Goal: Information Seeking & Learning: Understand process/instructions

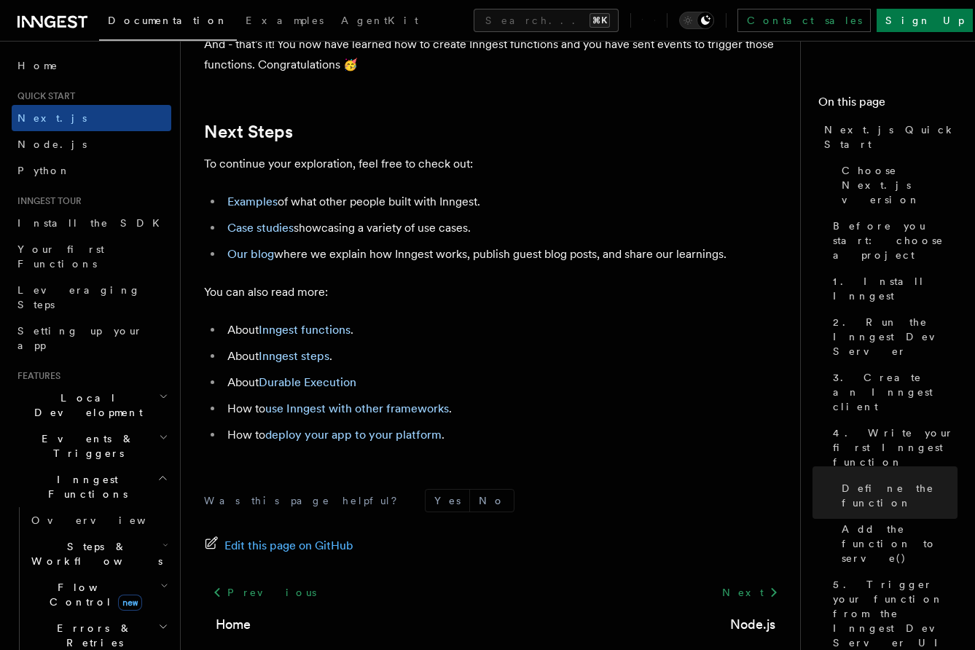
scroll to position [9062, 0]
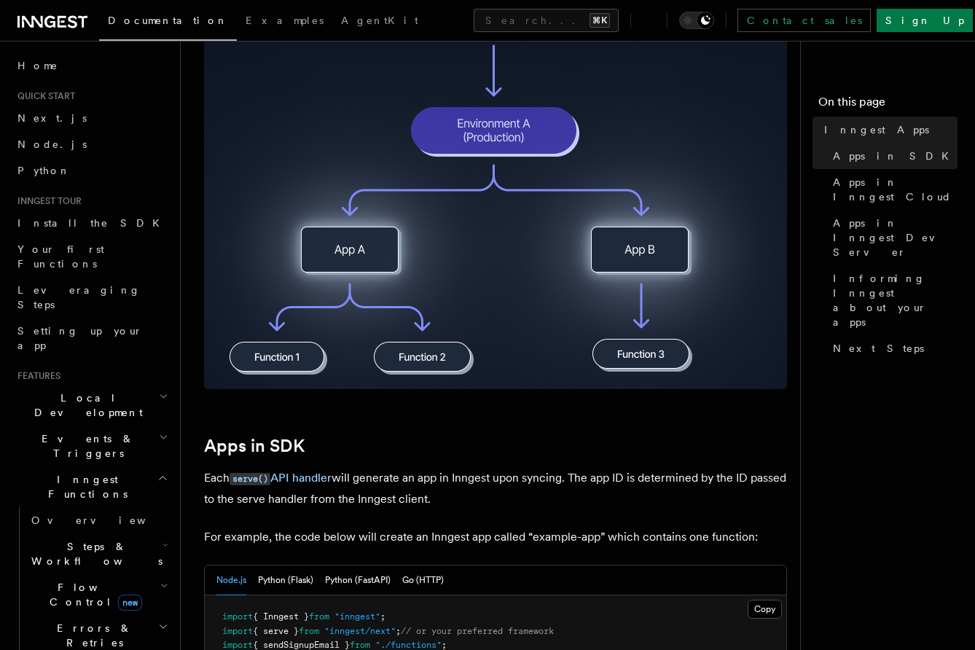
scroll to position [667, 0]
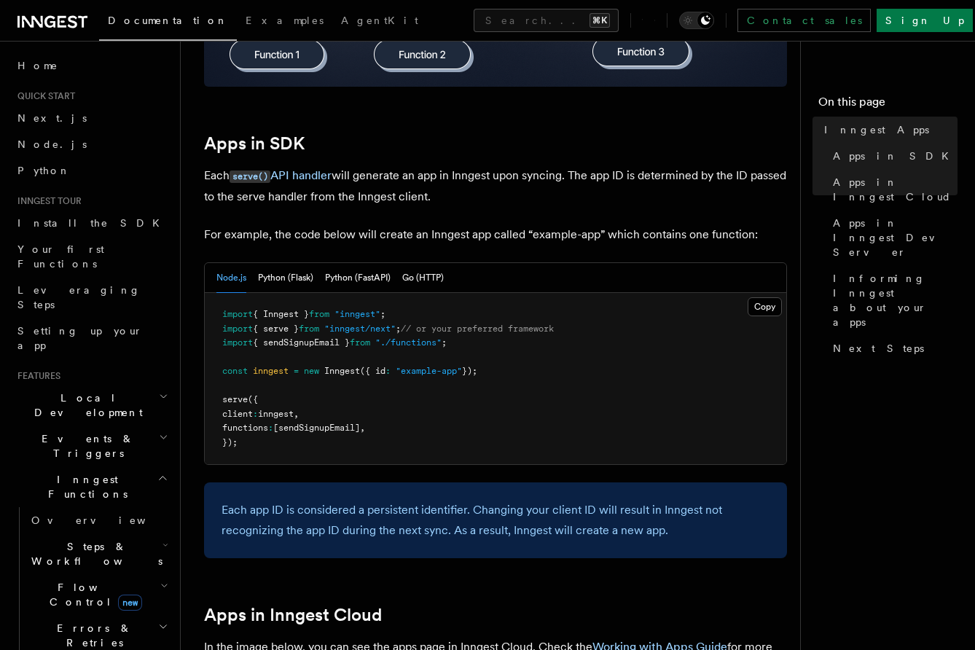
click at [392, 171] on p "Each serve() API handler will generate an app in Inngest upon syncing. The app …" at bounding box center [495, 186] width 583 height 42
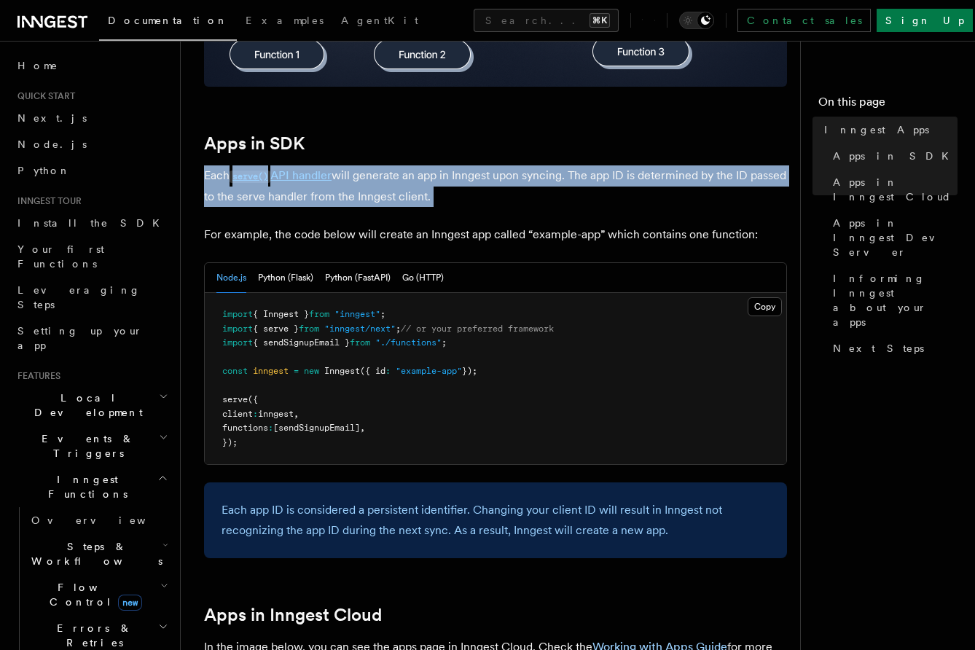
click at [392, 171] on p "Each serve() API handler will generate an app in Inngest upon syncing. The app …" at bounding box center [495, 186] width 583 height 42
click at [392, 178] on p "Each serve() API handler will generate an app in Inngest upon syncing. The app …" at bounding box center [495, 186] width 583 height 42
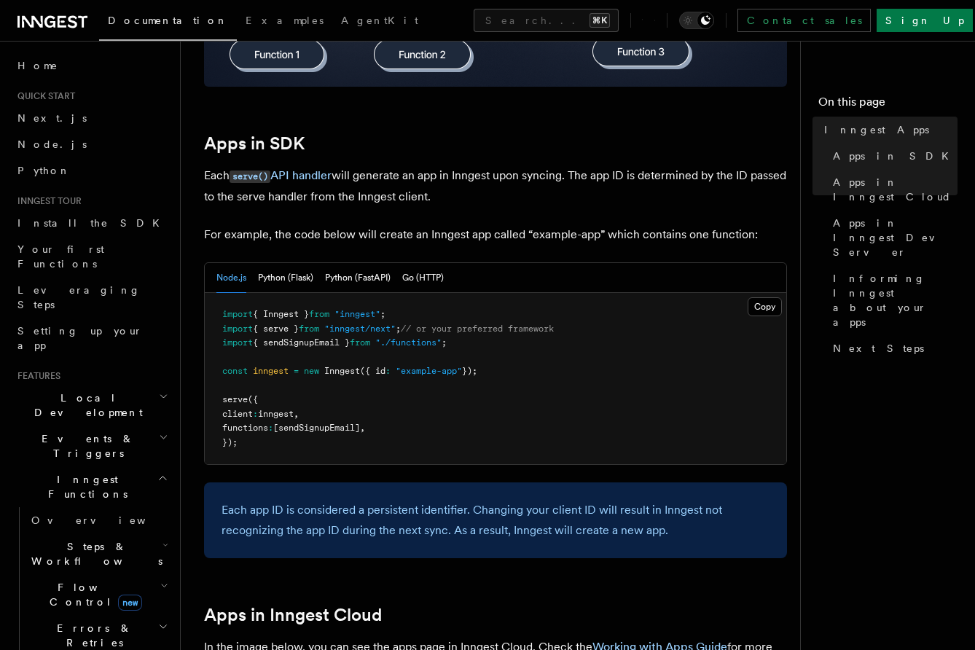
click at [395, 178] on p "Each serve() API handler will generate an app in Inngest upon syncing. The app …" at bounding box center [495, 186] width 583 height 42
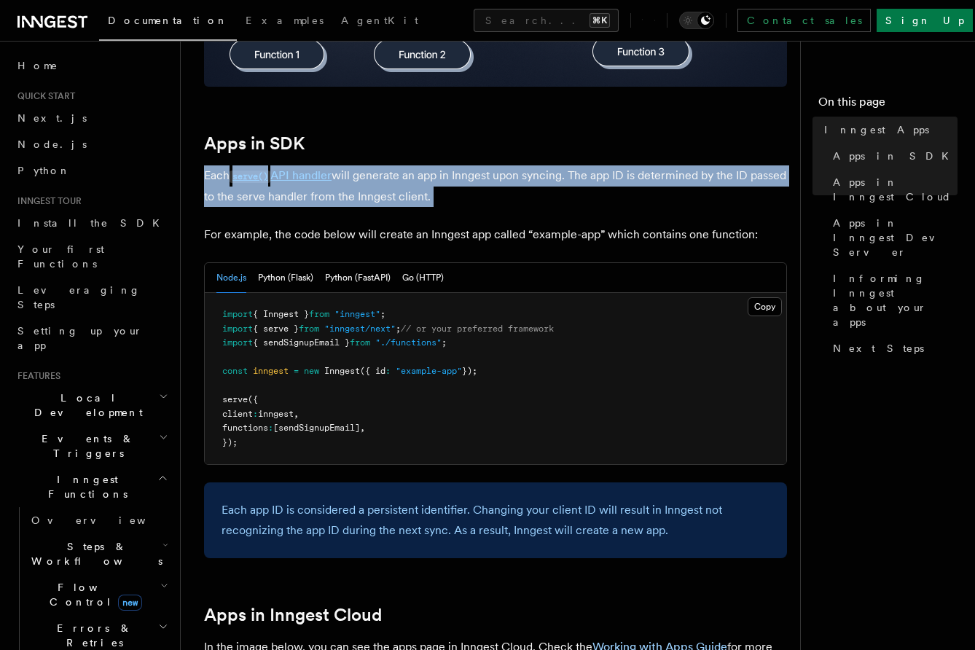
click at [395, 178] on p "Each serve() API handler will generate an app in Inngest upon syncing. The app …" at bounding box center [495, 186] width 583 height 42
click at [395, 179] on p "Each serve() API handler will generate an app in Inngest upon syncing. The app …" at bounding box center [495, 186] width 583 height 42
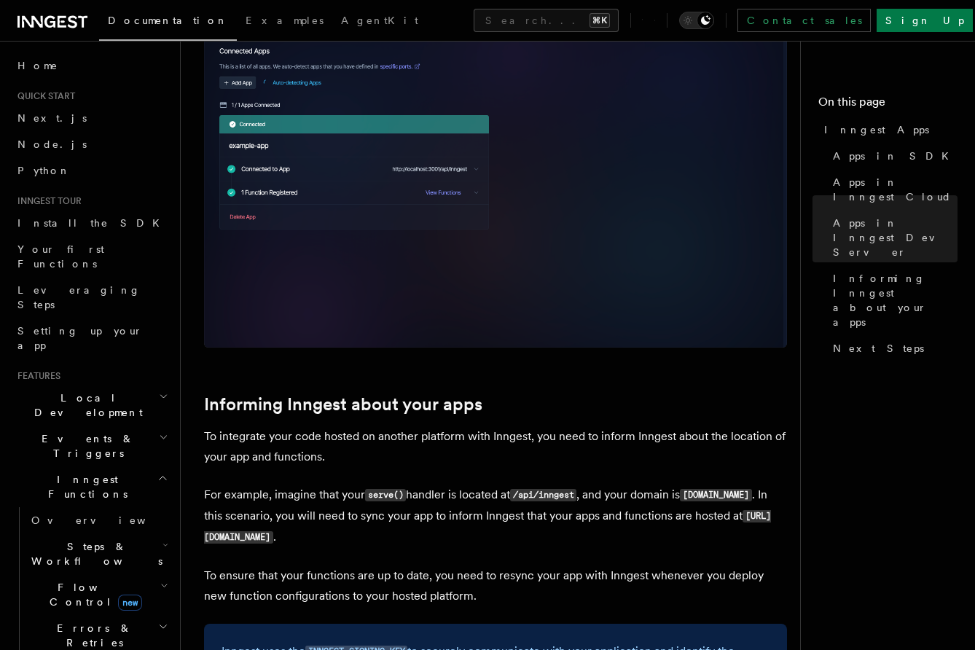
scroll to position [1863, 0]
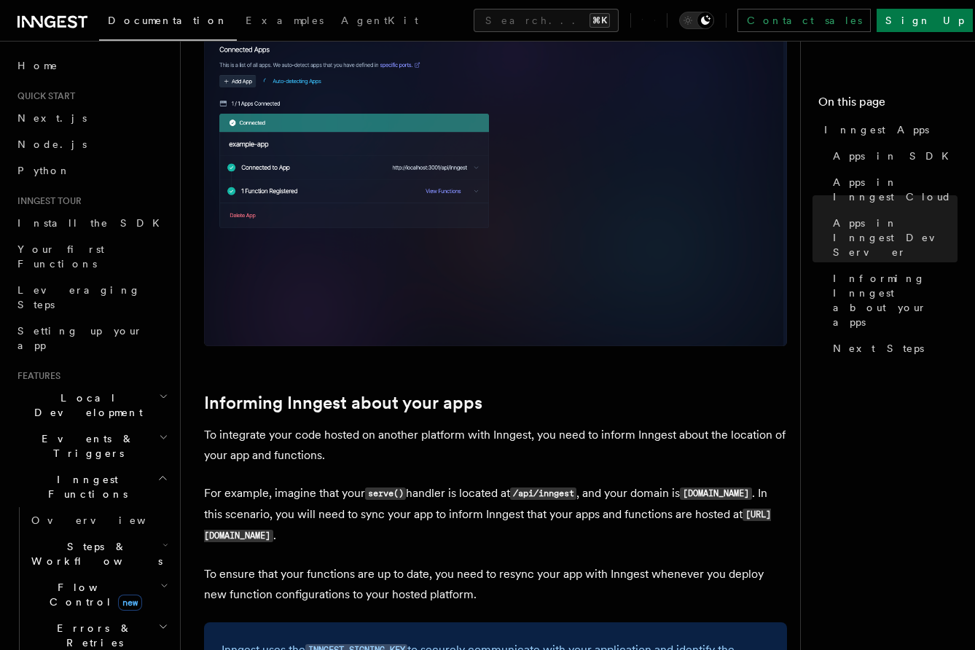
click at [280, 294] on img at bounding box center [495, 171] width 583 height 349
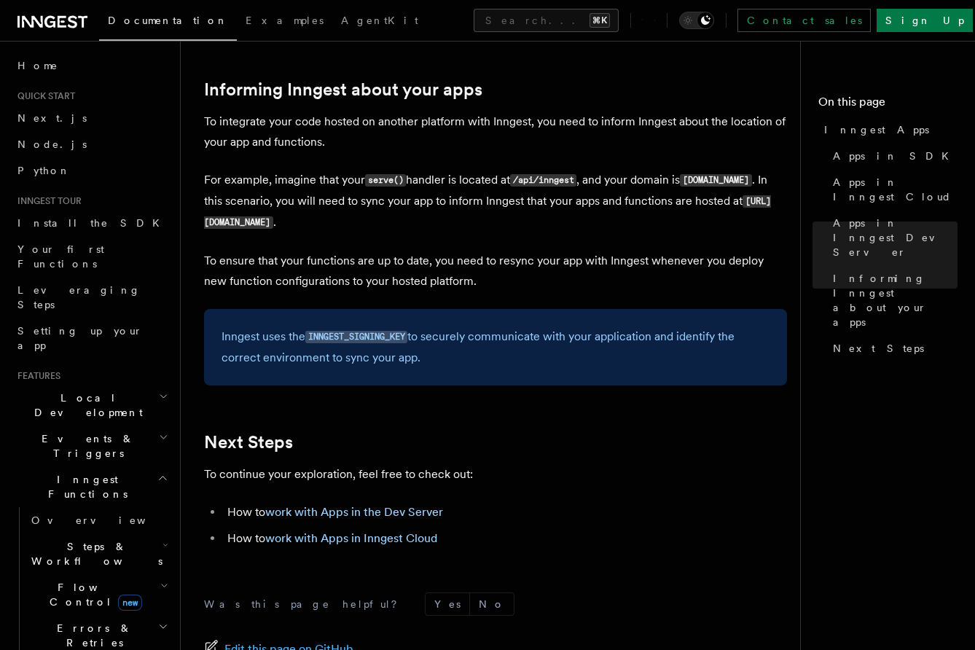
scroll to position [2174, 0]
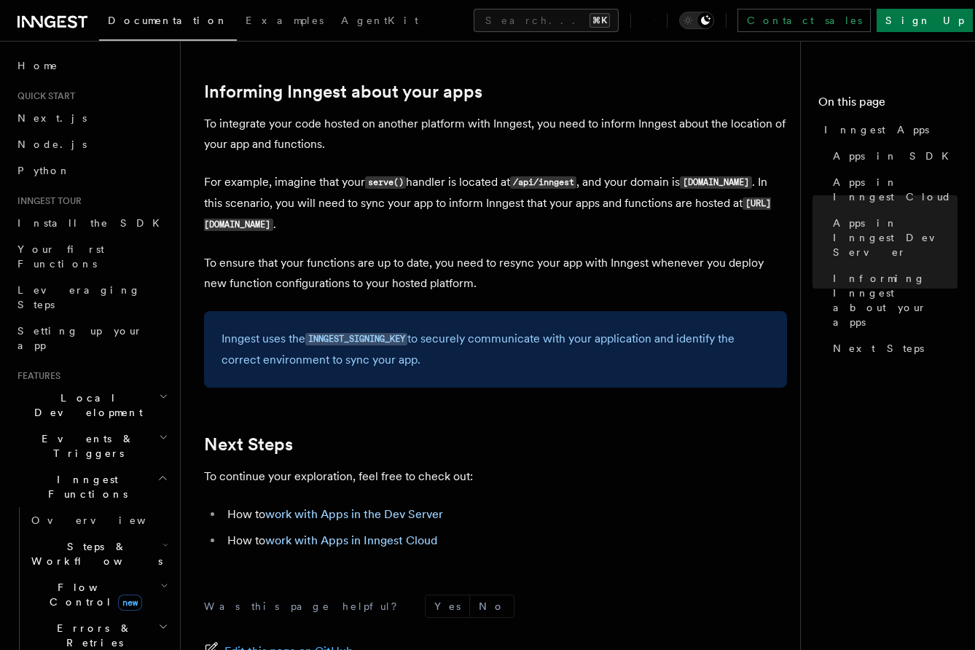
click at [396, 186] on code "serve()" at bounding box center [385, 182] width 41 height 12
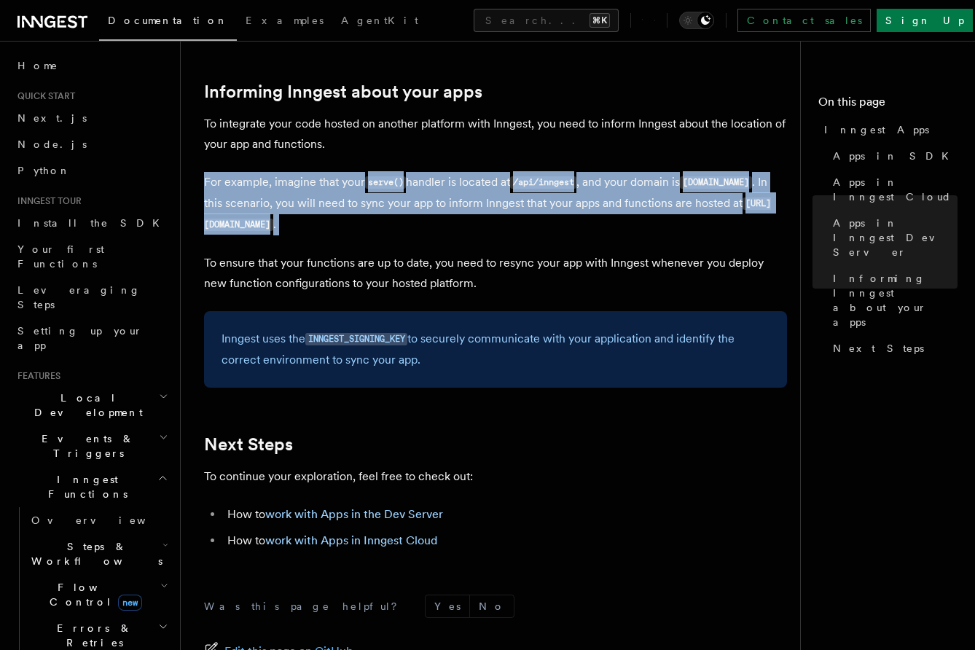
click at [396, 186] on code "serve()" at bounding box center [385, 182] width 41 height 12
click at [405, 195] on p "For example, imagine that your serve() handler is located at /api/inngest , and…" at bounding box center [495, 203] width 583 height 63
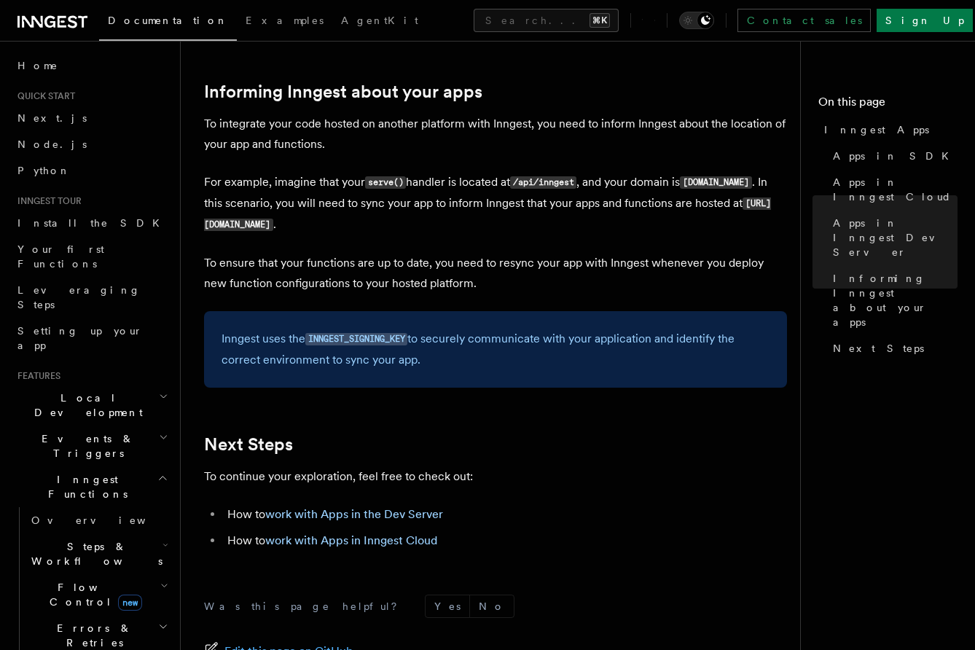
click at [383, 186] on code "serve()" at bounding box center [385, 182] width 41 height 12
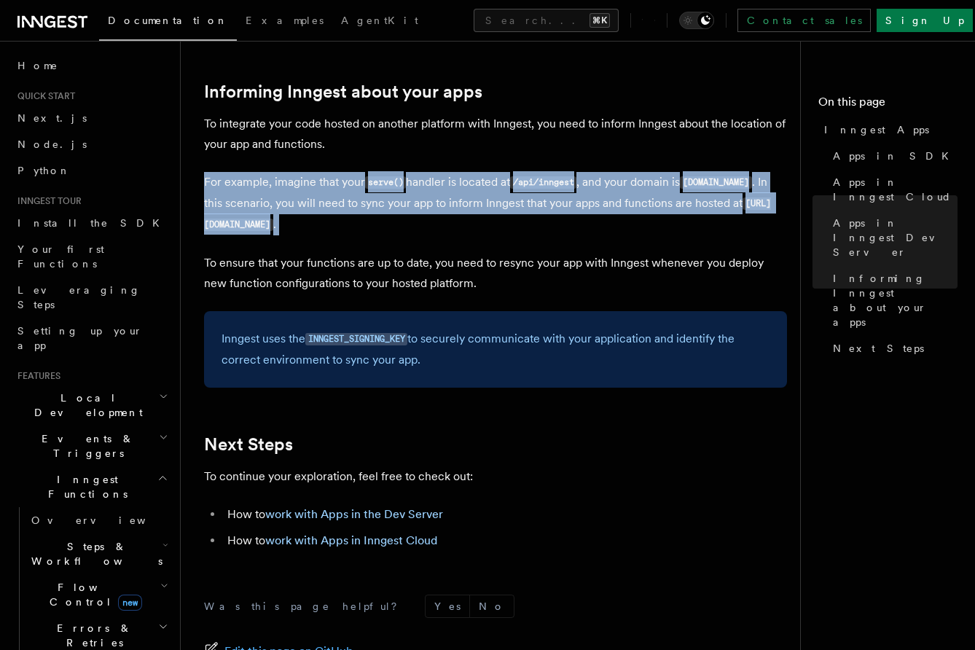
click at [383, 186] on code "serve()" at bounding box center [385, 182] width 41 height 12
click at [390, 204] on p "For example, imagine that your serve() handler is located at /api/inngest , and…" at bounding box center [495, 203] width 583 height 63
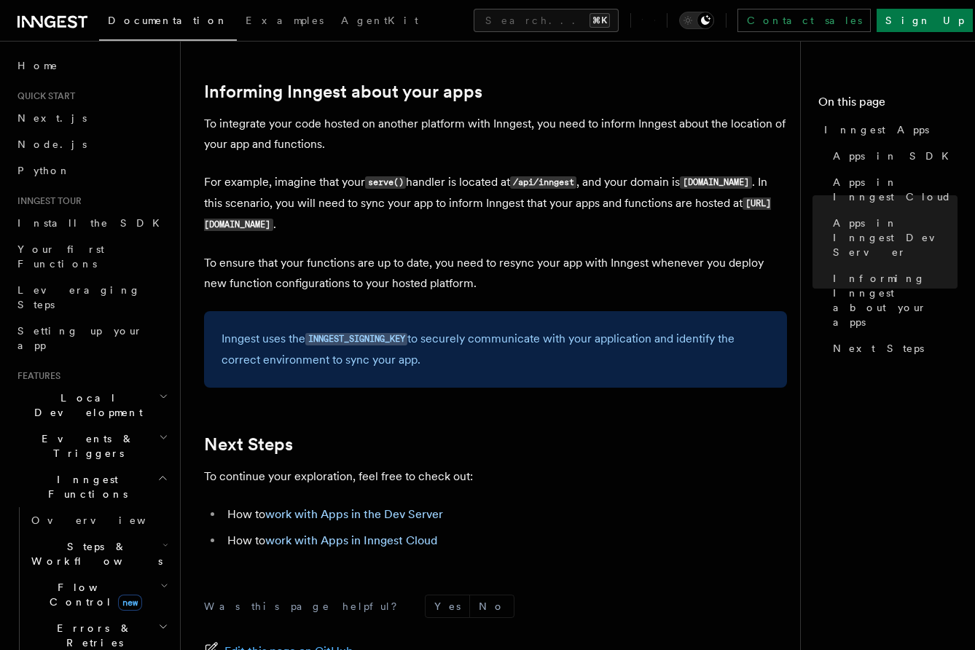
click at [402, 205] on p "For example, imagine that your serve() handler is located at /api/inngest , and…" at bounding box center [495, 203] width 583 height 63
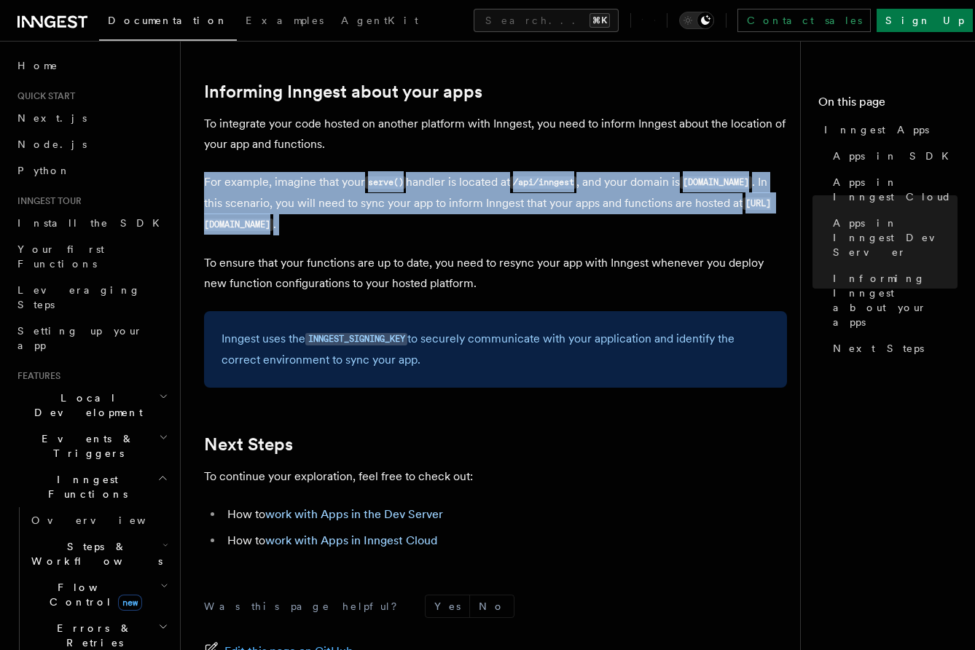
click at [402, 205] on p "For example, imagine that your serve() handler is located at /api/inngest , and…" at bounding box center [495, 203] width 583 height 63
click at [402, 224] on p "For example, imagine that your serve() handler is located at /api/inngest , and…" at bounding box center [495, 203] width 583 height 63
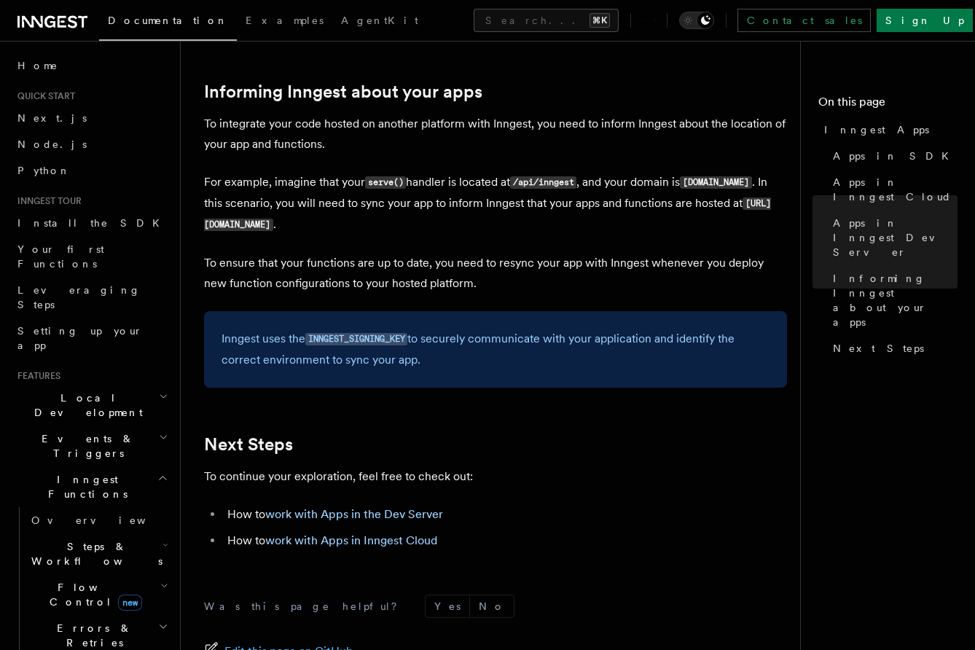
click at [399, 216] on p "For example, imagine that your serve() handler is located at /api/inngest , and…" at bounding box center [495, 203] width 583 height 63
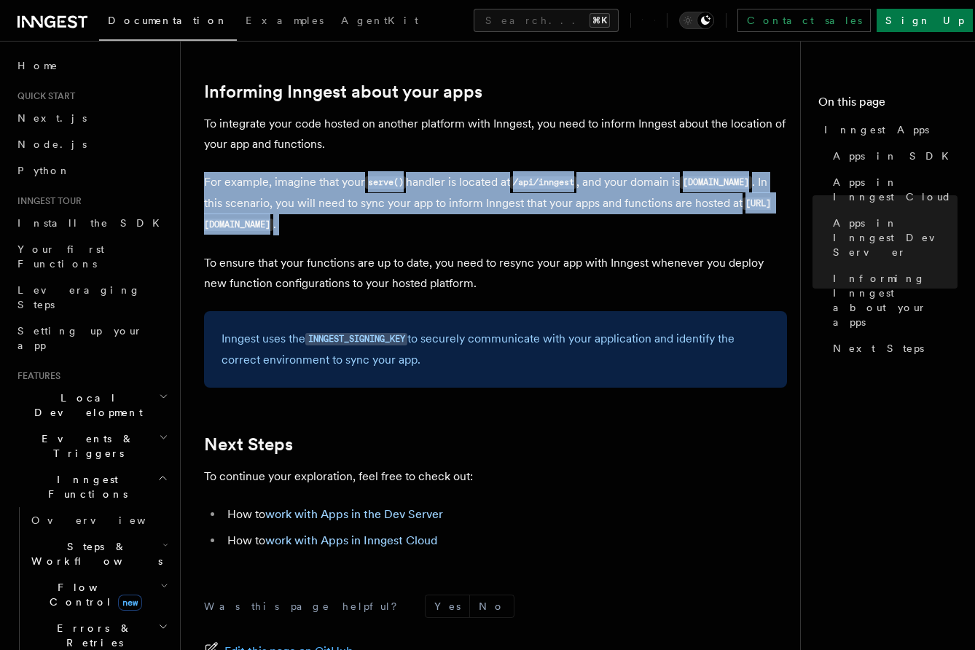
click at [399, 216] on p "For example, imagine that your serve() handler is located at /api/inngest , and…" at bounding box center [495, 203] width 583 height 63
click at [405, 221] on p "For example, imagine that your serve() handler is located at /api/inngest , and…" at bounding box center [495, 203] width 583 height 63
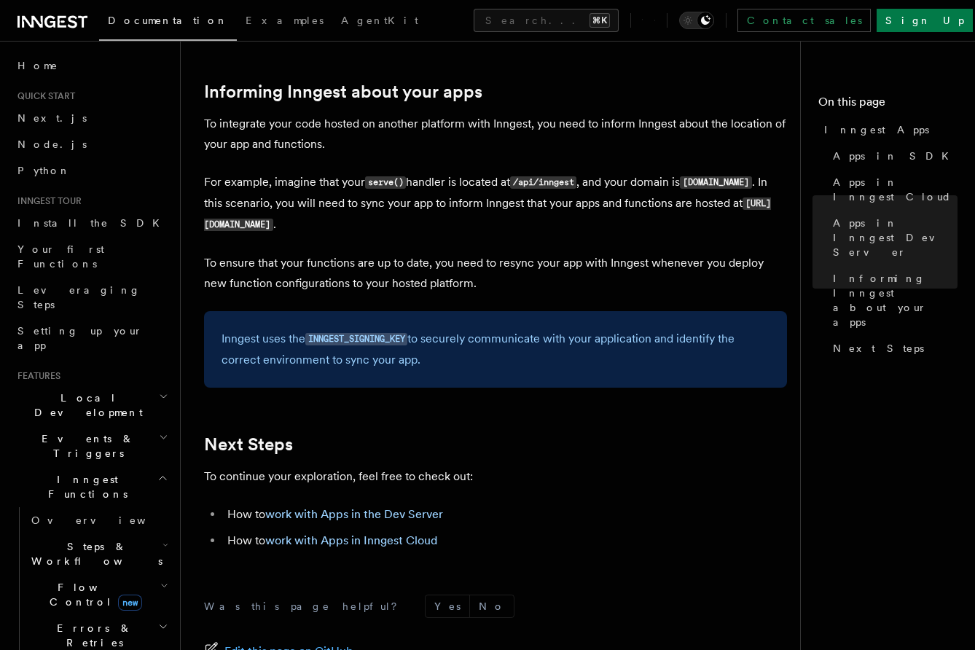
click at [393, 205] on p "For example, imagine that your serve() handler is located at /api/inngest , and…" at bounding box center [495, 203] width 583 height 63
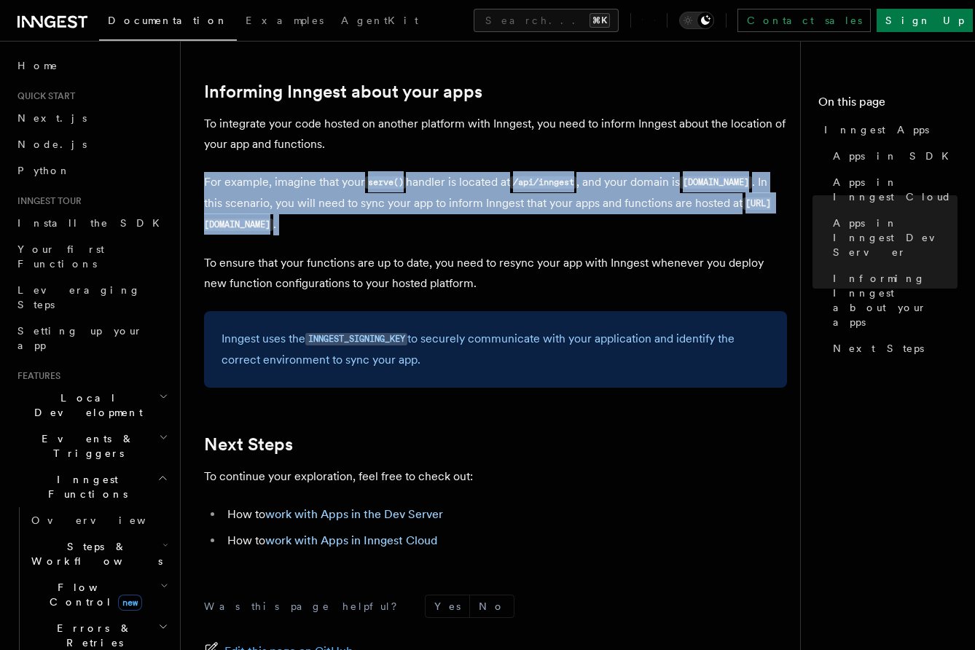
click at [393, 205] on p "For example, imagine that your serve() handler is located at /api/inngest , and…" at bounding box center [495, 203] width 583 height 63
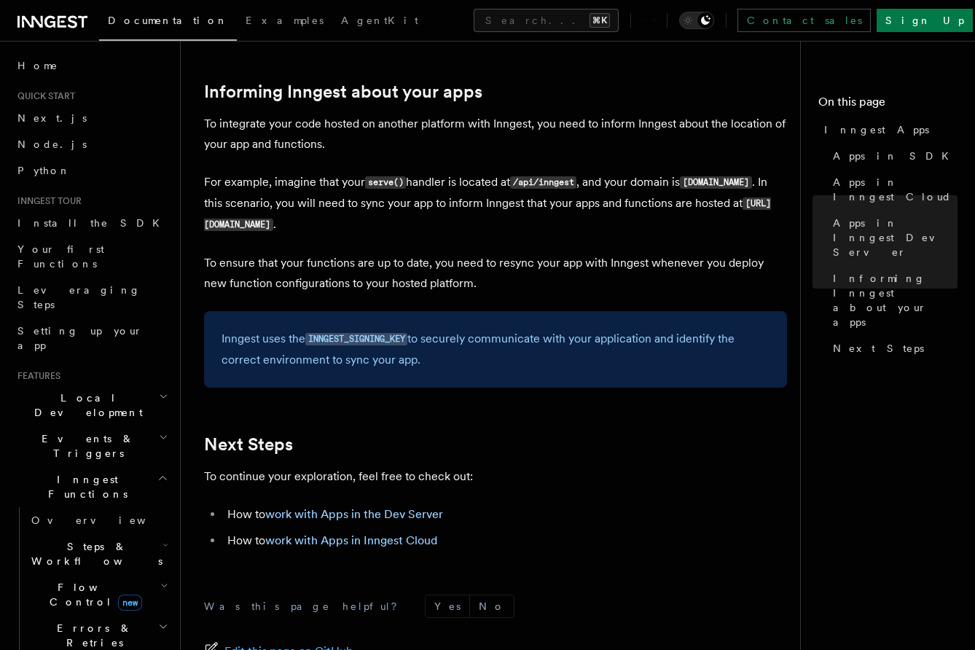
click at [382, 290] on p "To ensure that your functions are up to date, you need to resync your app with …" at bounding box center [495, 273] width 583 height 41
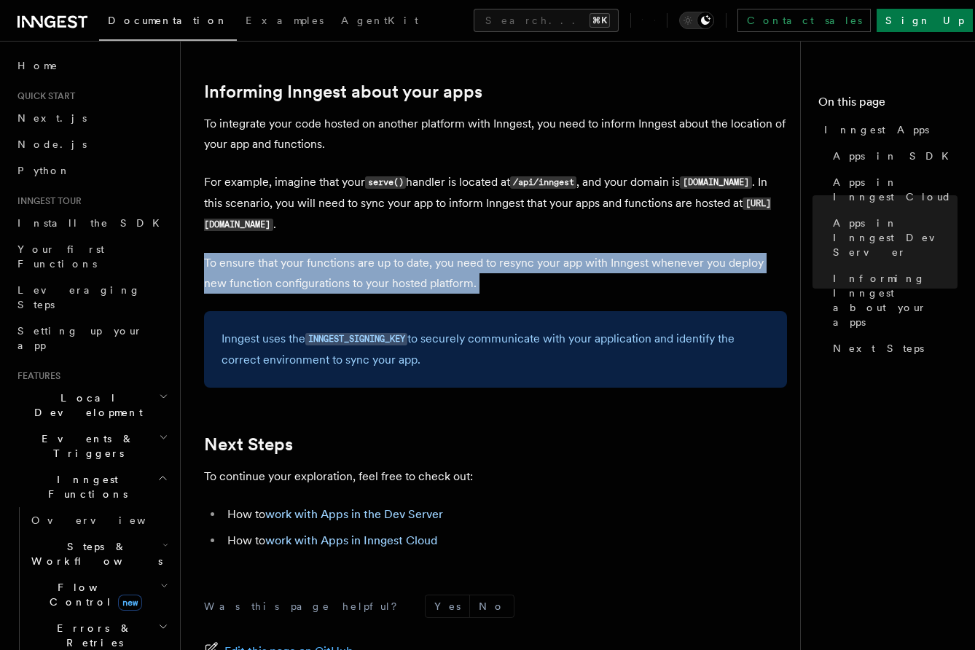
click at [382, 290] on p "To ensure that your functions are up to date, you need to resync your app with …" at bounding box center [495, 273] width 583 height 41
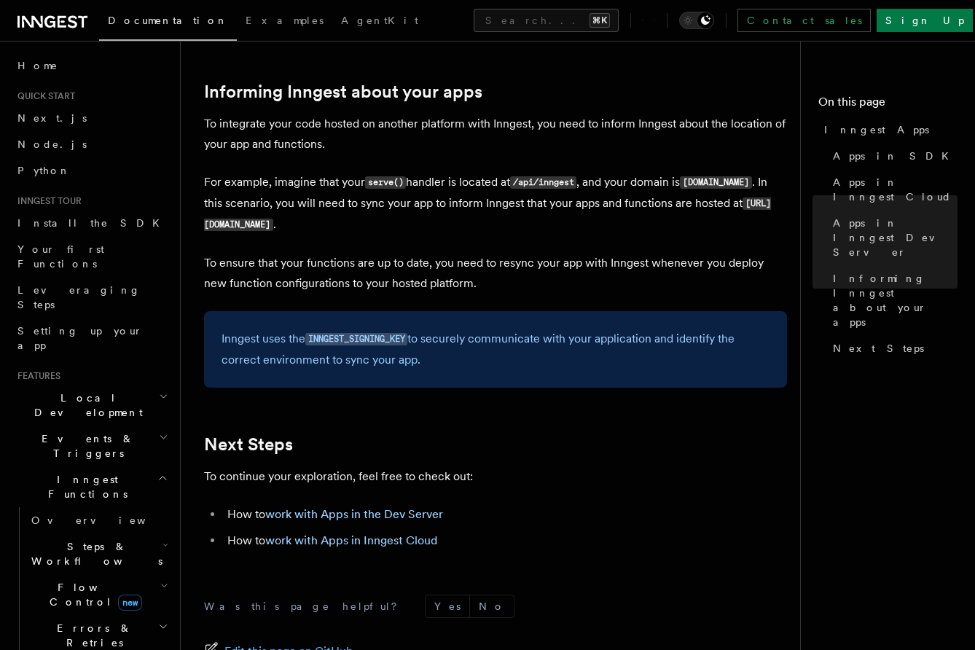
click at [322, 219] on code "https://myapp.com/api/inngest" at bounding box center [487, 214] width 567 height 34
